Goal: Information Seeking & Learning: Compare options

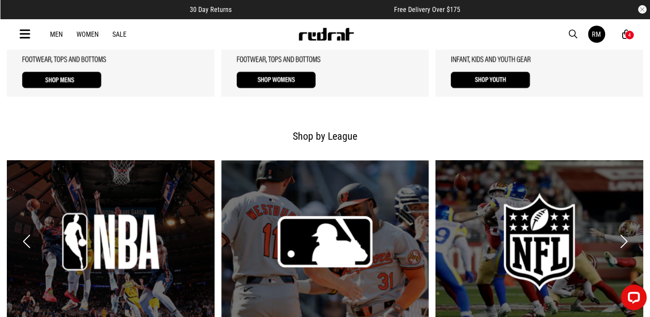
scroll to position [941, 0]
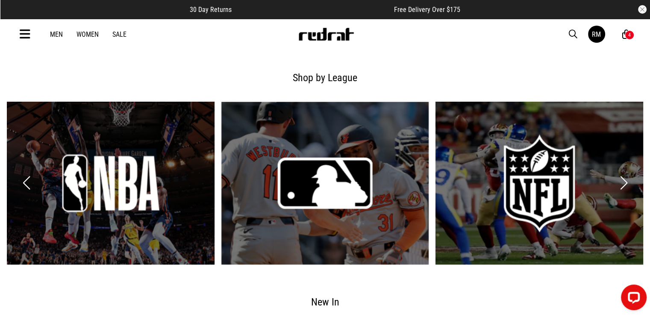
click at [24, 33] on icon at bounding box center [25, 34] width 11 height 14
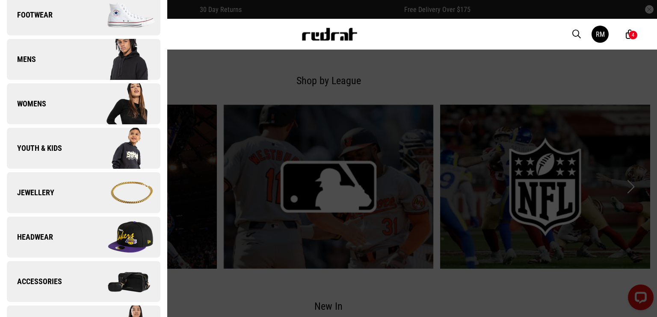
scroll to position [214, 0]
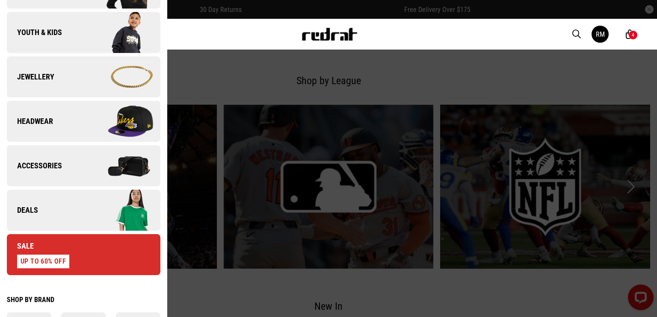
click at [83, 201] on img at bounding box center [121, 210] width 77 height 43
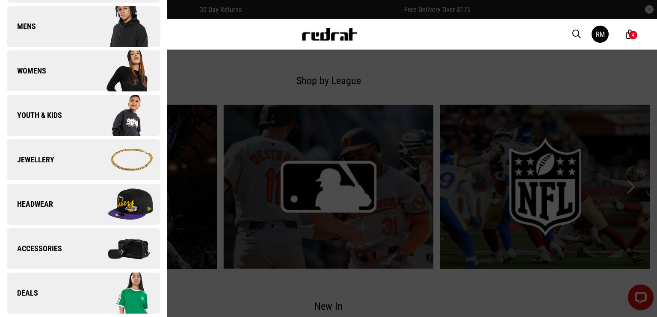
scroll to position [0, 0]
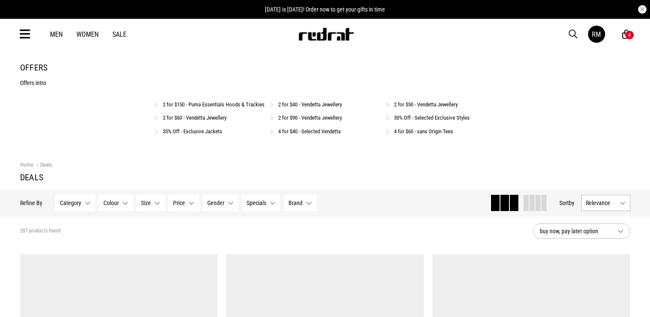
click at [322, 106] on link "2 for $40 - Vendetta Jewellery" at bounding box center [310, 104] width 64 height 6
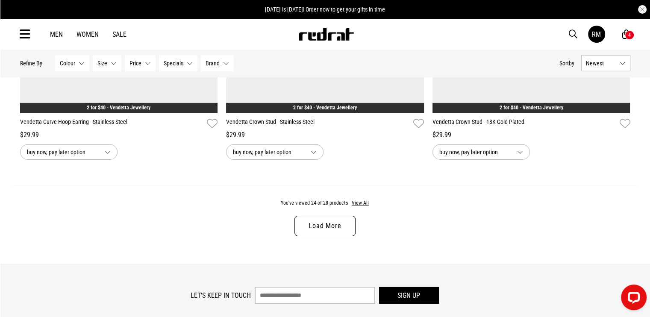
scroll to position [2669, 0]
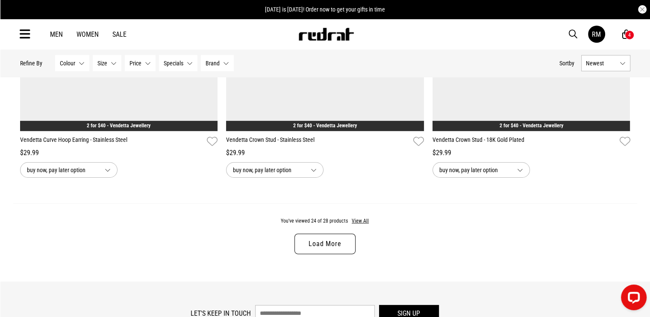
click at [328, 250] on link "Load More" at bounding box center [325, 244] width 61 height 21
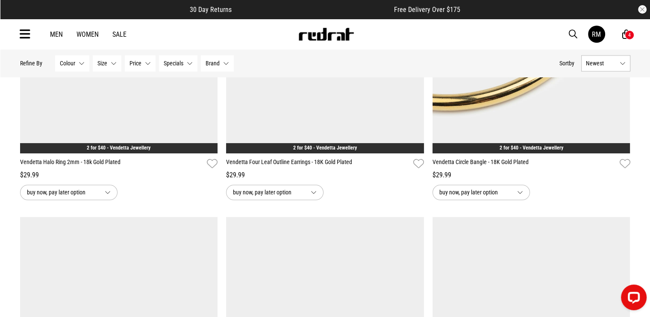
scroll to position [1325, 0]
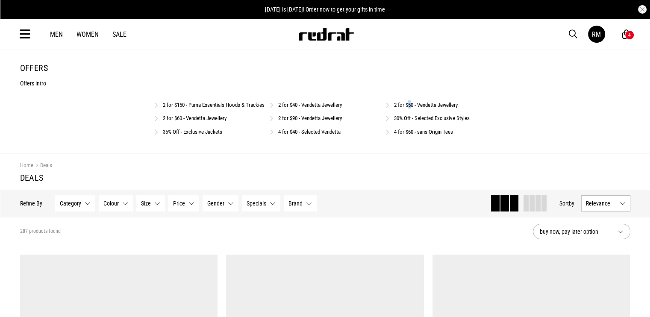
click at [410, 100] on div "2 for $50 - Vendetta Jewellery" at bounding box center [441, 104] width 111 height 8
click at [419, 109] on div "2 for $50 - Vendetta Jewellery" at bounding box center [441, 104] width 111 height 8
click at [422, 103] on link "2 for $50 - Vendetta Jewellery" at bounding box center [426, 105] width 64 height 6
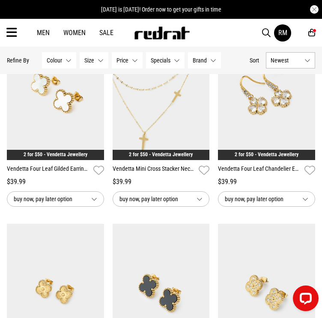
scroll to position [214, 0]
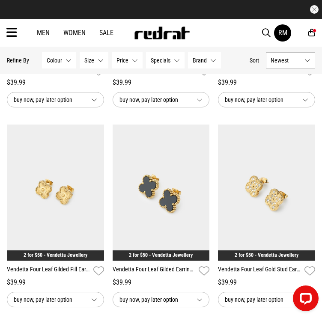
drag, startPoint x: 0, startPoint y: 193, endPoint x: 44, endPoint y: 224, distance: 53.7
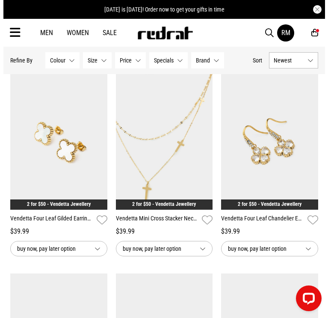
scroll to position [0, 0]
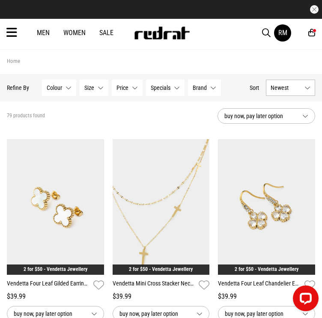
click at [14, 35] on icon at bounding box center [11, 33] width 11 height 14
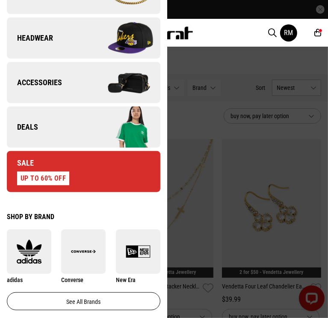
scroll to position [385, 0]
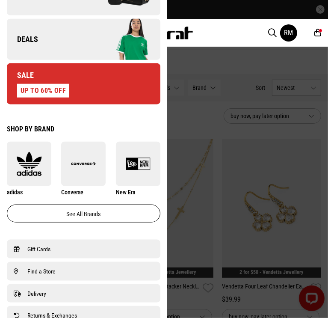
click at [61, 50] on link "Deals" at bounding box center [84, 39] width 154 height 41
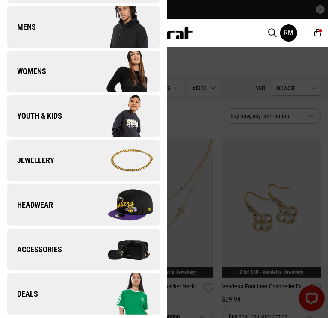
scroll to position [0, 0]
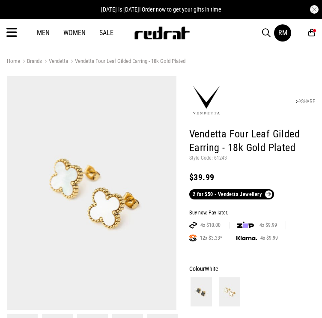
click at [218, 158] on p "Style Code: 61243" at bounding box center [252, 158] width 126 height 7
copy p "61243"
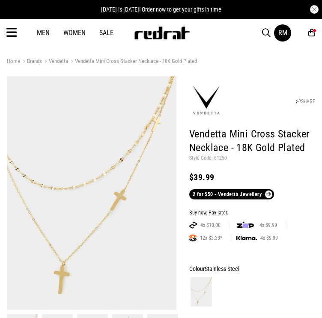
click at [219, 156] on p "Style Code: 61250" at bounding box center [252, 158] width 126 height 7
copy p "61250"
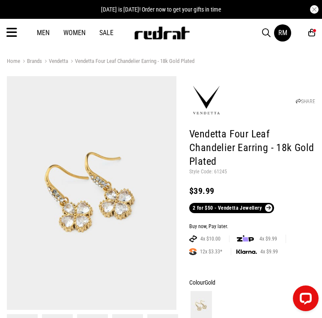
click at [214, 170] on p "Style Code: 61245" at bounding box center [252, 171] width 126 height 7
copy p "61245"
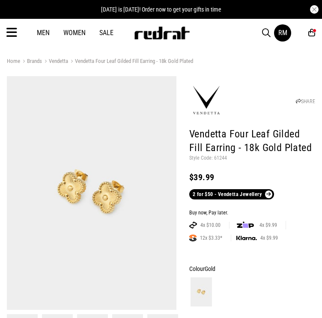
click at [221, 156] on p "Style Code: 61244" at bounding box center [252, 158] width 126 height 7
copy p "61244"
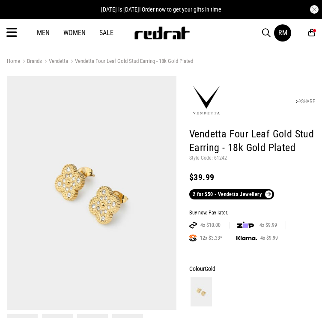
click at [221, 159] on p "Style Code: 61242" at bounding box center [252, 158] width 126 height 7
copy p "61242"
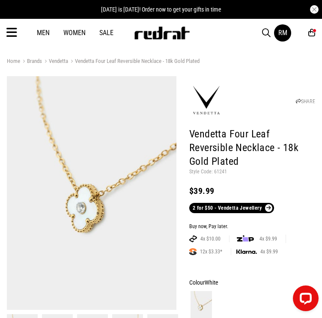
click at [218, 169] on p "Style Code: 61241" at bounding box center [252, 171] width 126 height 7
copy p "61241"
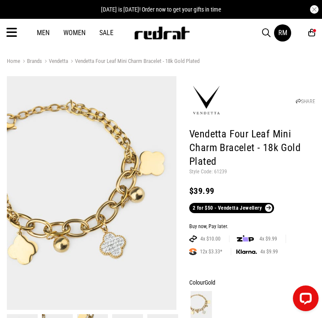
click at [220, 170] on p "Style Code: 61239" at bounding box center [252, 171] width 126 height 7
drag, startPoint x: 220, startPoint y: 170, endPoint x: 284, endPoint y: 169, distance: 64.1
click at [220, 169] on p "Style Code: 61239" at bounding box center [252, 171] width 126 height 7
copy p "61239"
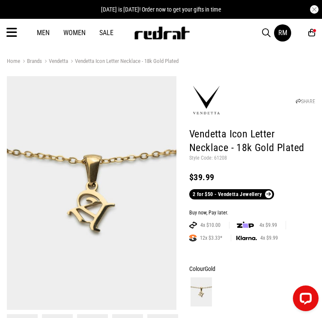
click at [221, 157] on p "Style Code: 61208" at bounding box center [252, 158] width 126 height 7
copy p "61208"
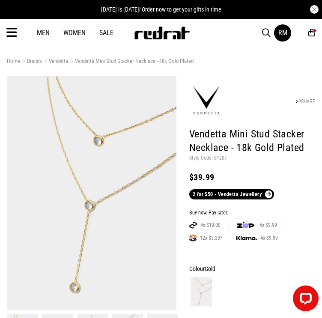
click at [220, 159] on p "Style Code: 61207" at bounding box center [252, 158] width 126 height 7
copy p "61207"
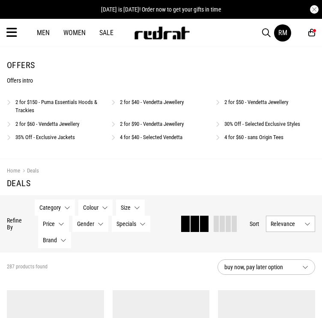
click at [66, 125] on link "2 for $60 - Vendetta Jewellery" at bounding box center [47, 124] width 64 height 6
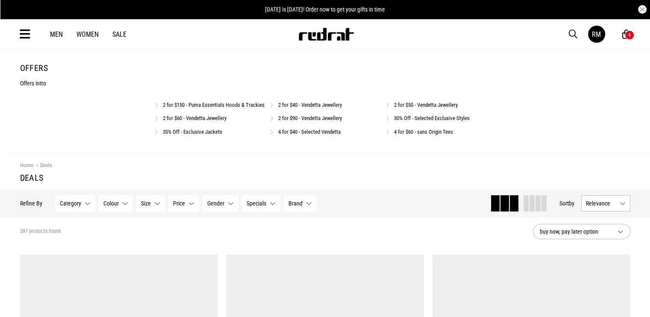
click at [295, 122] on div "2 for $90 - Vendetta Jewellery" at bounding box center [325, 118] width 111 height 8
click at [297, 121] on link "2 for $90 - Vendetta Jewellery" at bounding box center [310, 118] width 64 height 6
click at [408, 103] on link "2 for $50 - Vendetta Jewellery" at bounding box center [426, 104] width 64 height 6
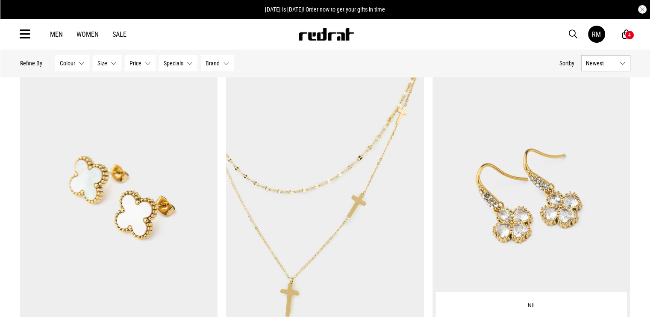
scroll to position [86, 0]
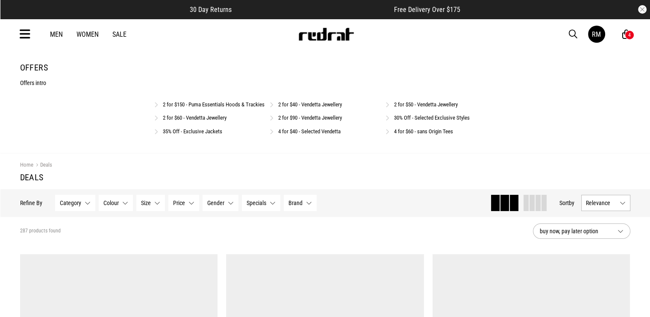
click at [202, 121] on link "2 for $60 - Vendetta Jewellery" at bounding box center [195, 118] width 64 height 6
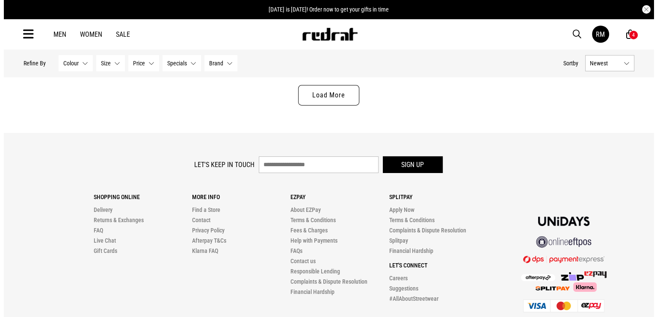
scroll to position [2822, 0]
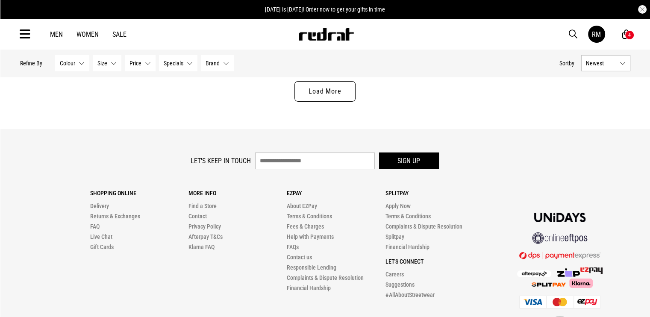
click at [24, 30] on icon at bounding box center [25, 34] width 11 height 14
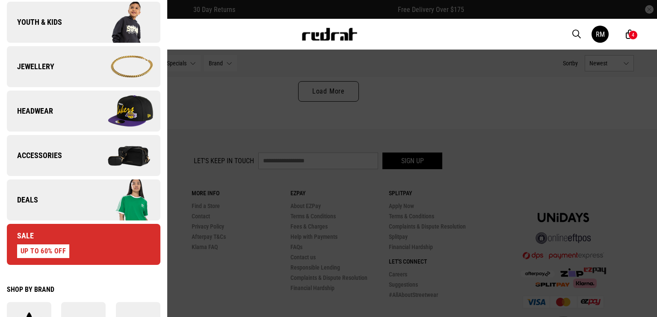
scroll to position [257, 0]
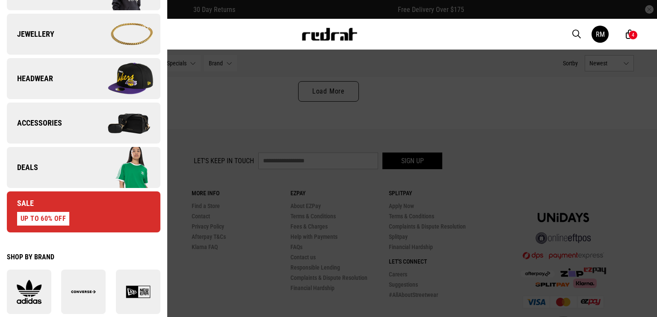
click at [57, 168] on link "Deals" at bounding box center [84, 167] width 154 height 41
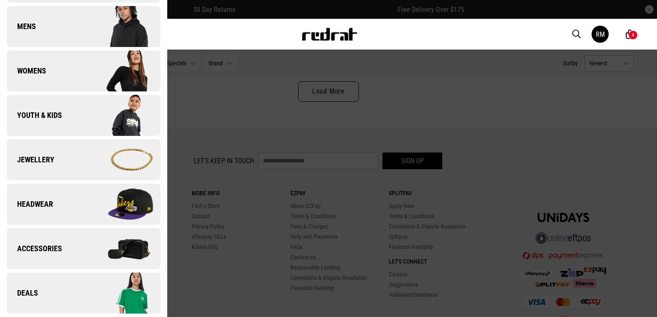
scroll to position [0, 0]
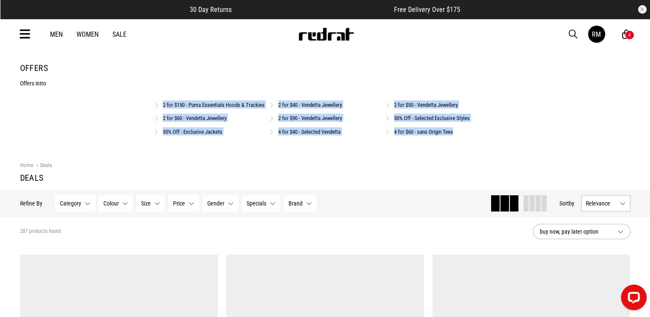
drag, startPoint x: 475, startPoint y: 146, endPoint x: 106, endPoint y: 106, distance: 370.2
click at [156, 101] on div "2 for $150 - Puma Essentials Hoods & Trackies 2 for $40 - Vendetta Jewellery 2 …" at bounding box center [325, 120] width 342 height 40
click at [80, 110] on div "Offers Offers intro 2 for $150 - Puma Essentials Hoods & Trackies 2 for $40 - V…" at bounding box center [325, 102] width 624 height 78
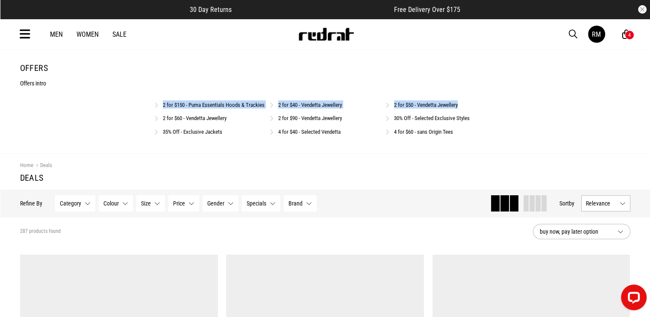
drag, startPoint x: 86, startPoint y: 75, endPoint x: 532, endPoint y: 93, distance: 445.9
click at [524, 91] on div "Offers Offers intro 2 for $150 - Puma Essentials Hoods & Trackies 2 for $40 - V…" at bounding box center [325, 102] width 624 height 78
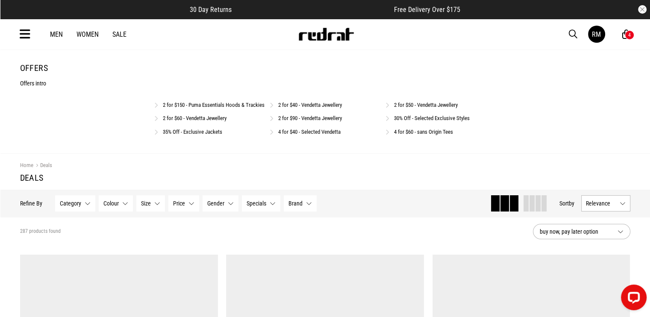
click at [120, 128] on div "Offers Offers intro 2 for $150 - Puma Essentials Hoods & Trackies 2 for $40 - V…" at bounding box center [325, 102] width 624 height 78
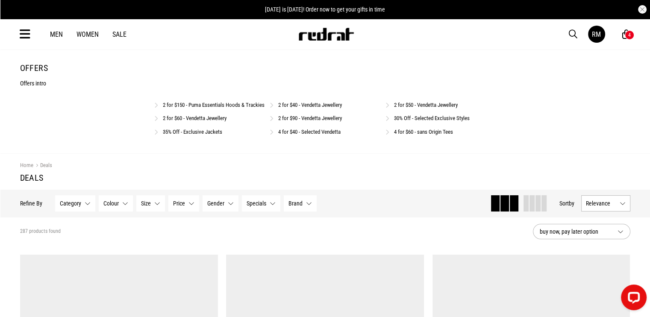
click at [421, 121] on link "30% Off - Selected Exclusive Styles" at bounding box center [432, 118] width 76 height 6
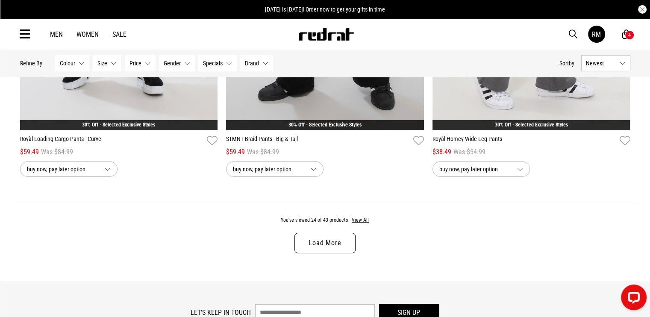
scroll to position [2669, 0]
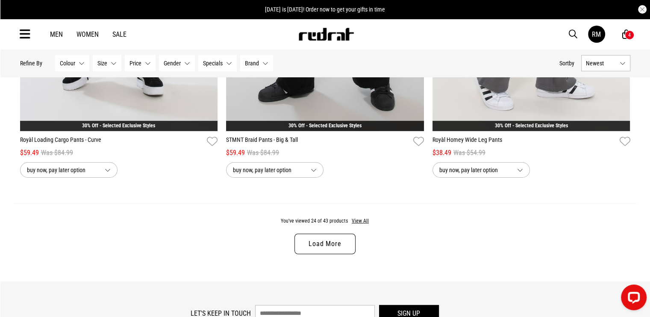
click at [332, 248] on link "Load More" at bounding box center [325, 244] width 61 height 21
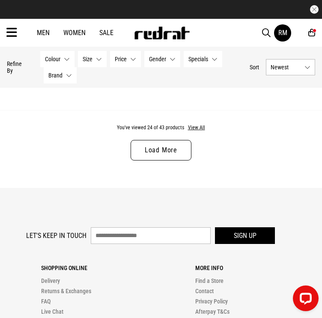
scroll to position [1625, 0]
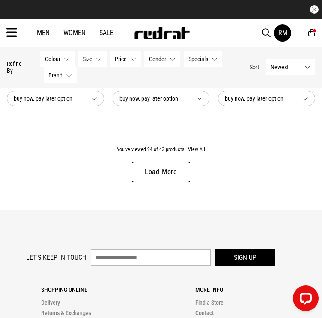
click at [180, 175] on link "Load More" at bounding box center [160, 172] width 61 height 21
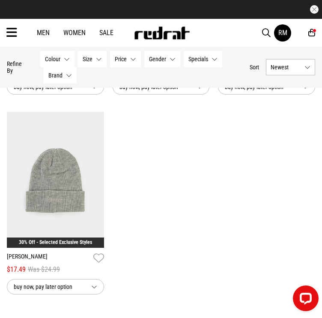
scroll to position [2873, 0]
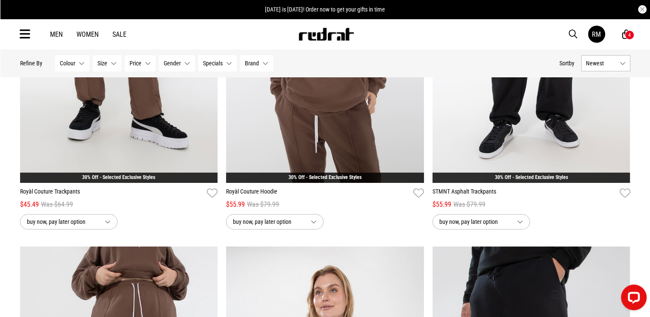
scroll to position [171, 0]
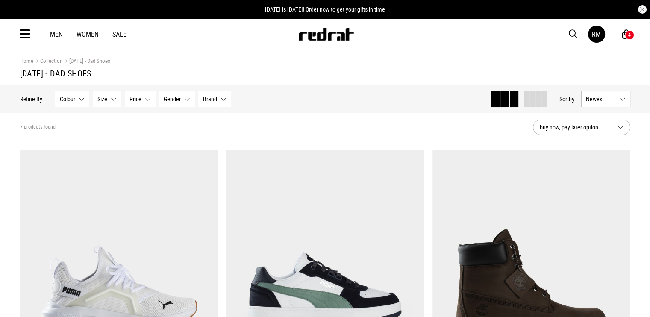
click at [29, 32] on icon at bounding box center [25, 34] width 11 height 14
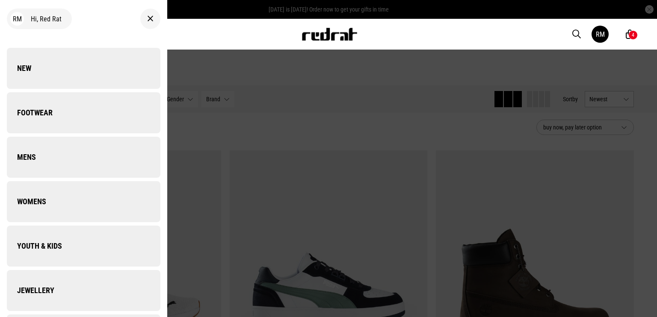
click at [29, 33] on icon at bounding box center [28, 34] width 11 height 14
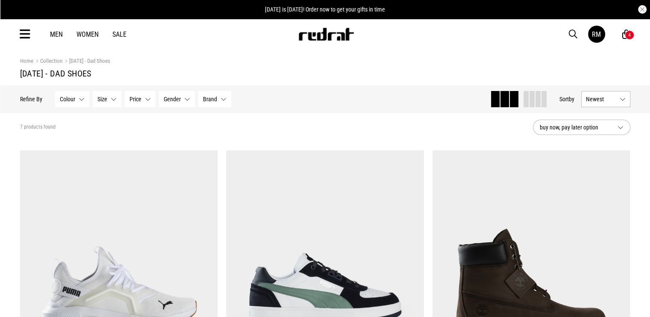
click at [29, 34] on icon at bounding box center [25, 34] width 11 height 14
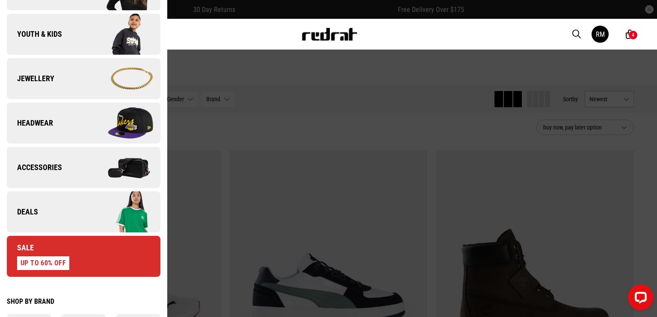
scroll to position [214, 0]
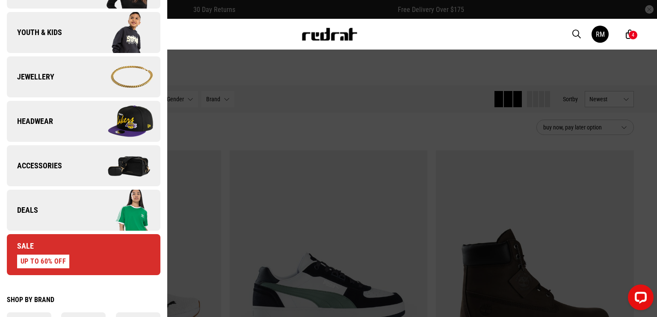
click at [77, 128] on link "Headwear" at bounding box center [84, 121] width 154 height 41
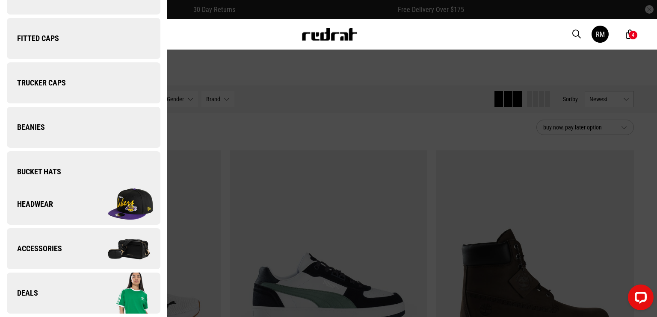
scroll to position [0, 0]
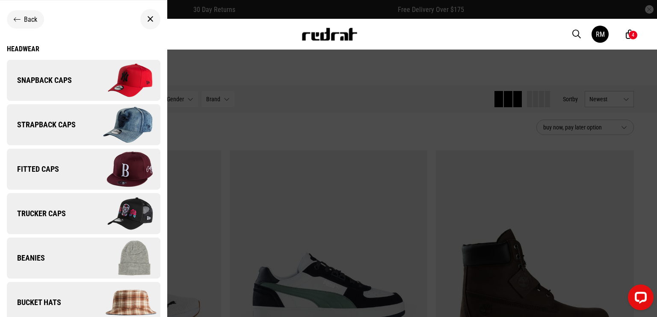
click at [95, 83] on img at bounding box center [121, 80] width 77 height 43
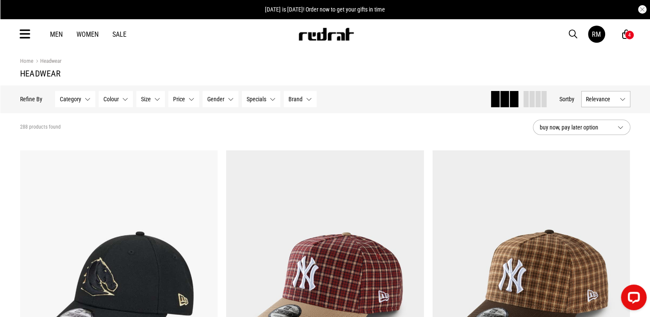
click at [579, 28] on div "Men Women Sale RM Hi, Red Rat New Back Footwear Back Mens Back Womens Back Yout…" at bounding box center [325, 34] width 624 height 31
click at [573, 31] on span "button" at bounding box center [573, 34] width 9 height 10
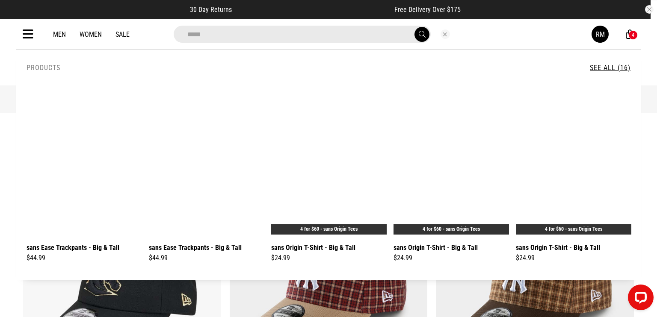
type input "**********"
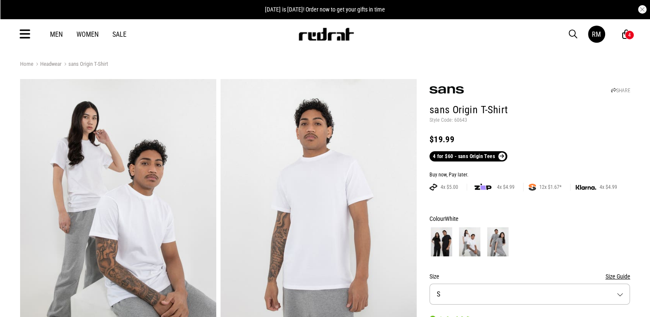
click at [442, 232] on img at bounding box center [441, 241] width 21 height 29
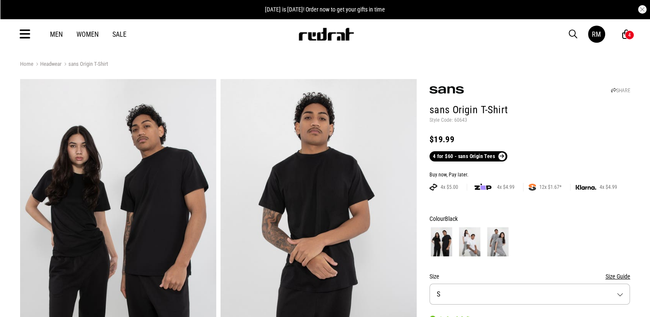
click at [494, 245] on img at bounding box center [497, 241] width 21 height 29
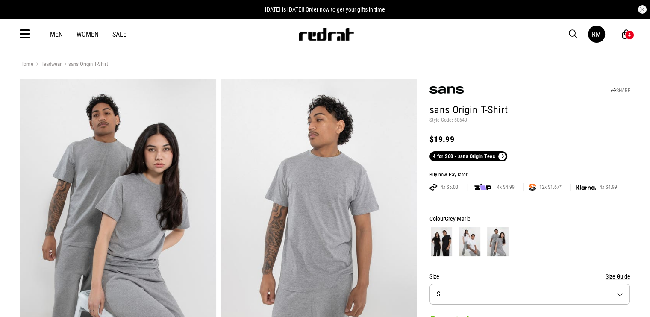
click at [458, 122] on p "Style Code: 60643" at bounding box center [530, 120] width 201 height 7
click at [460, 121] on p "Style Code: 60643" at bounding box center [530, 120] width 201 height 7
copy p "60643"
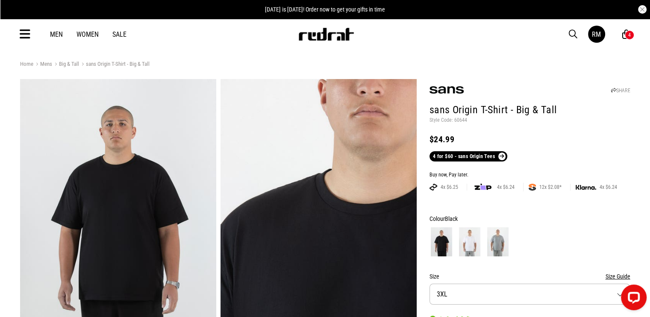
click at [462, 120] on p "Style Code: 60644" at bounding box center [530, 120] width 201 height 7
copy p "60644"
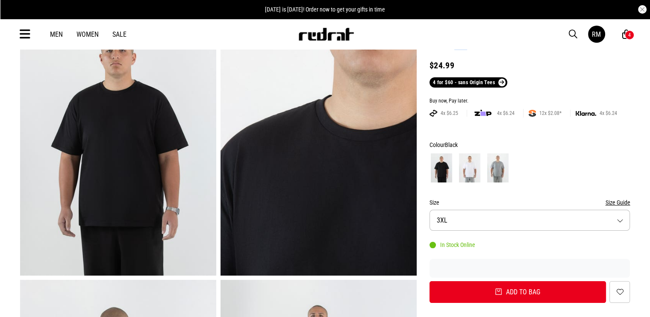
scroll to position [128, 0]
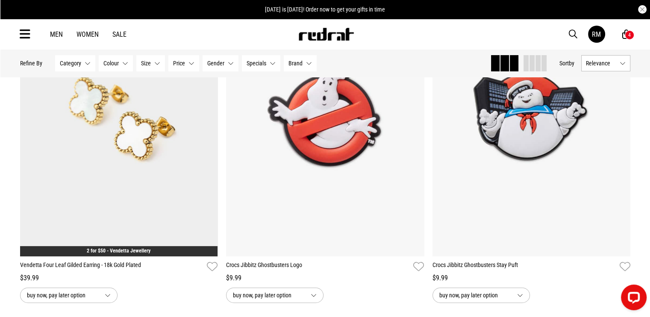
click at [207, 63] on span "Gender" at bounding box center [215, 63] width 17 height 7
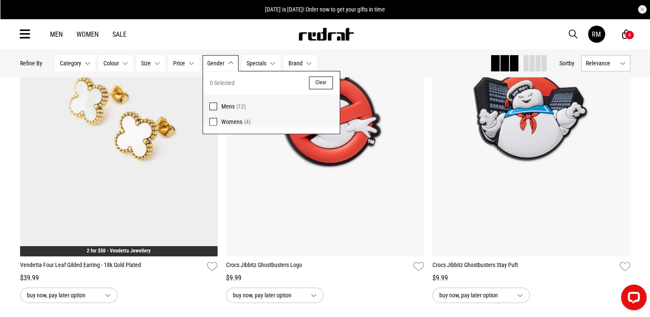
click at [221, 104] on span "Mens" at bounding box center [227, 106] width 13 height 7
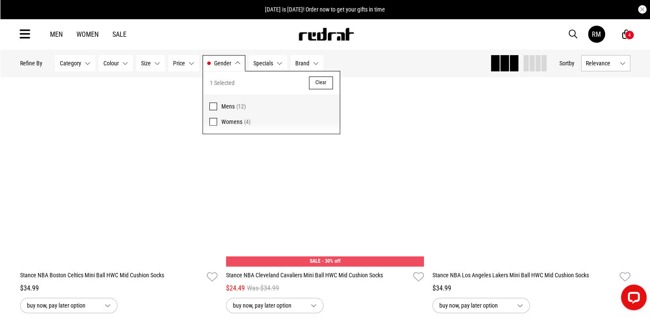
scroll to position [181, 0]
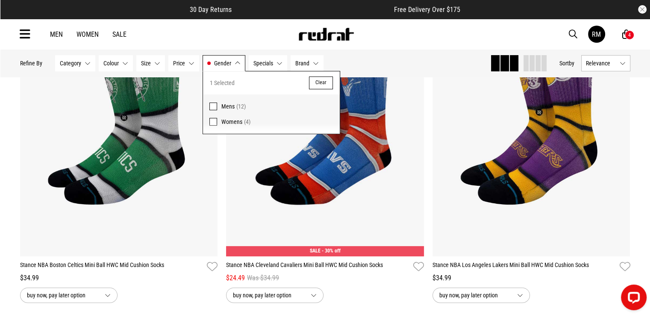
click at [212, 120] on span at bounding box center [214, 122] width 8 height 8
click at [213, 105] on span at bounding box center [214, 107] width 8 height 8
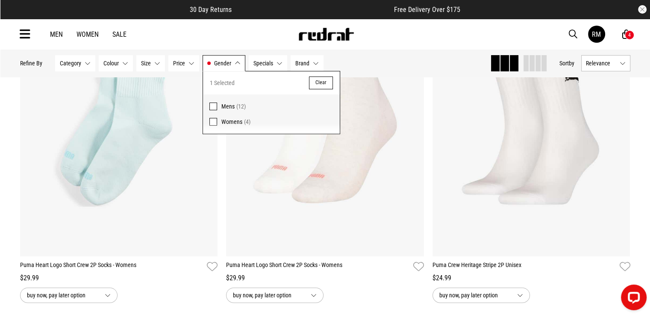
click at [213, 123] on span at bounding box center [214, 122] width 8 height 8
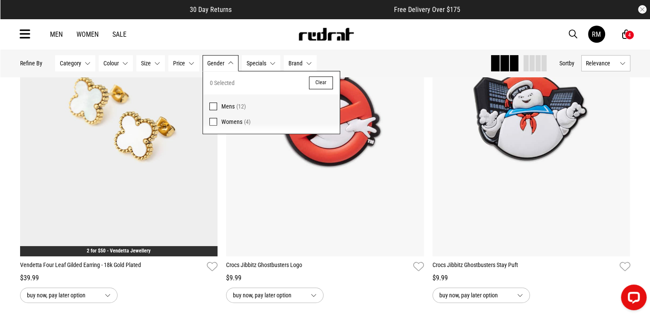
click at [423, 34] on div "Men Women Sale RM Hi, Red Rat New Back Footwear Back Mens Back Womens Back Yout…" at bounding box center [325, 34] width 624 height 31
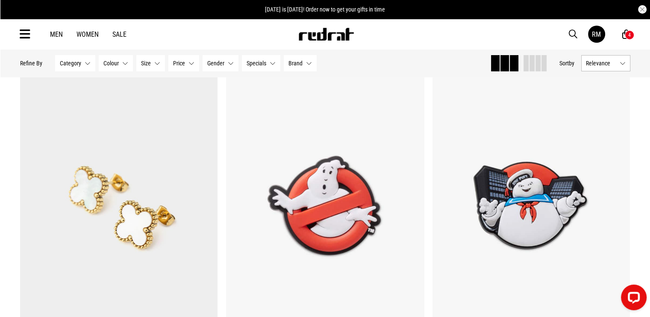
scroll to position [81, 0]
